Goal: Find specific page/section: Find specific page/section

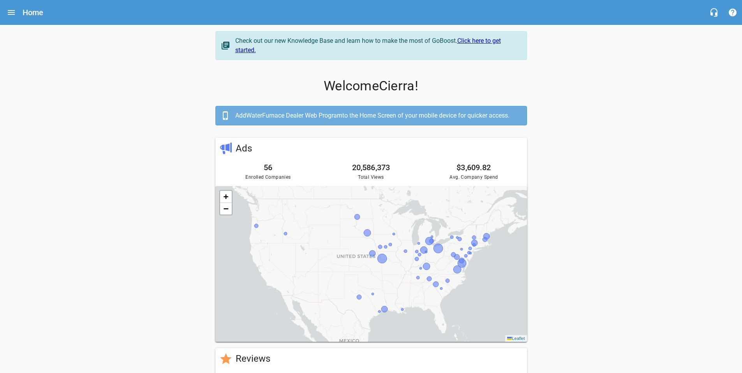
click at [17, 20] on div "Home" at bounding box center [371, 12] width 742 height 25
click at [7, 15] on icon "Open drawer" at bounding box center [11, 12] width 9 height 9
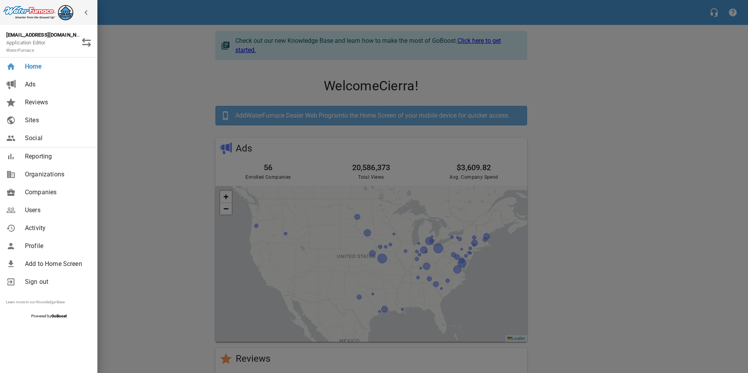
click at [50, 193] on span "Companies" at bounding box center [56, 192] width 63 height 9
